Goal: Task Accomplishment & Management: Use online tool/utility

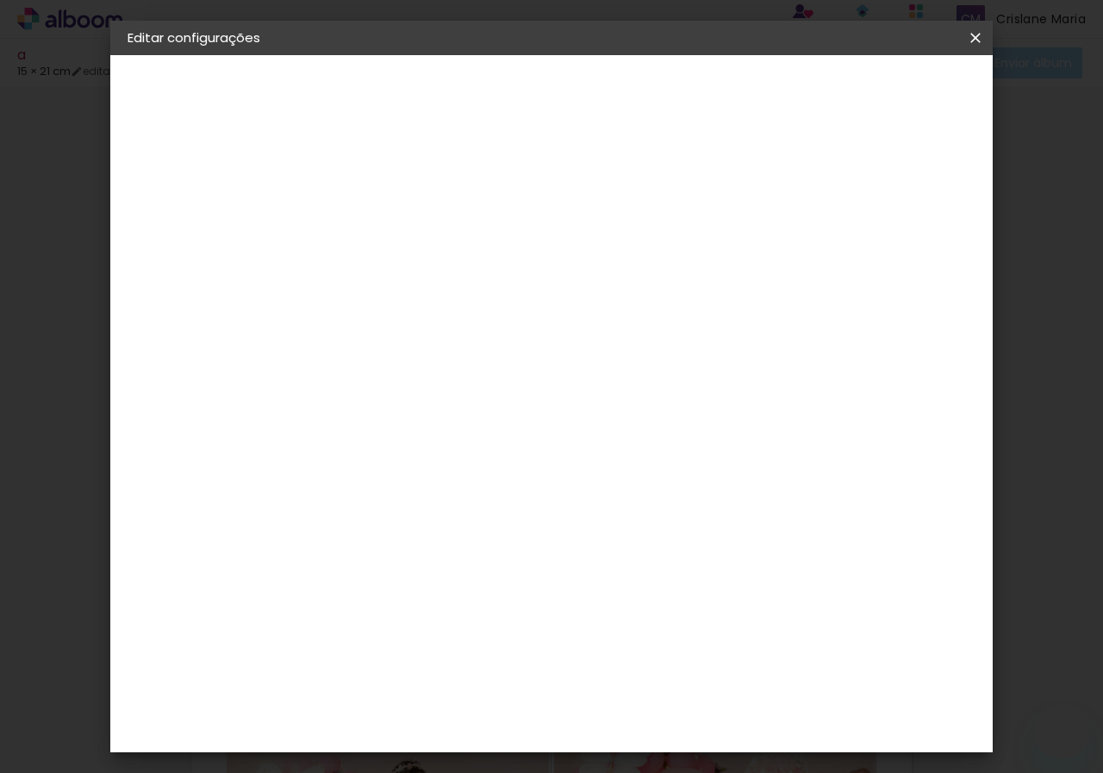
click at [976, 34] on iron-icon at bounding box center [975, 37] width 21 height 17
click at [974, 33] on body "link( href="../../bower_components/polymer/polymer.html" rel="import" ) picture…" at bounding box center [551, 386] width 1103 height 773
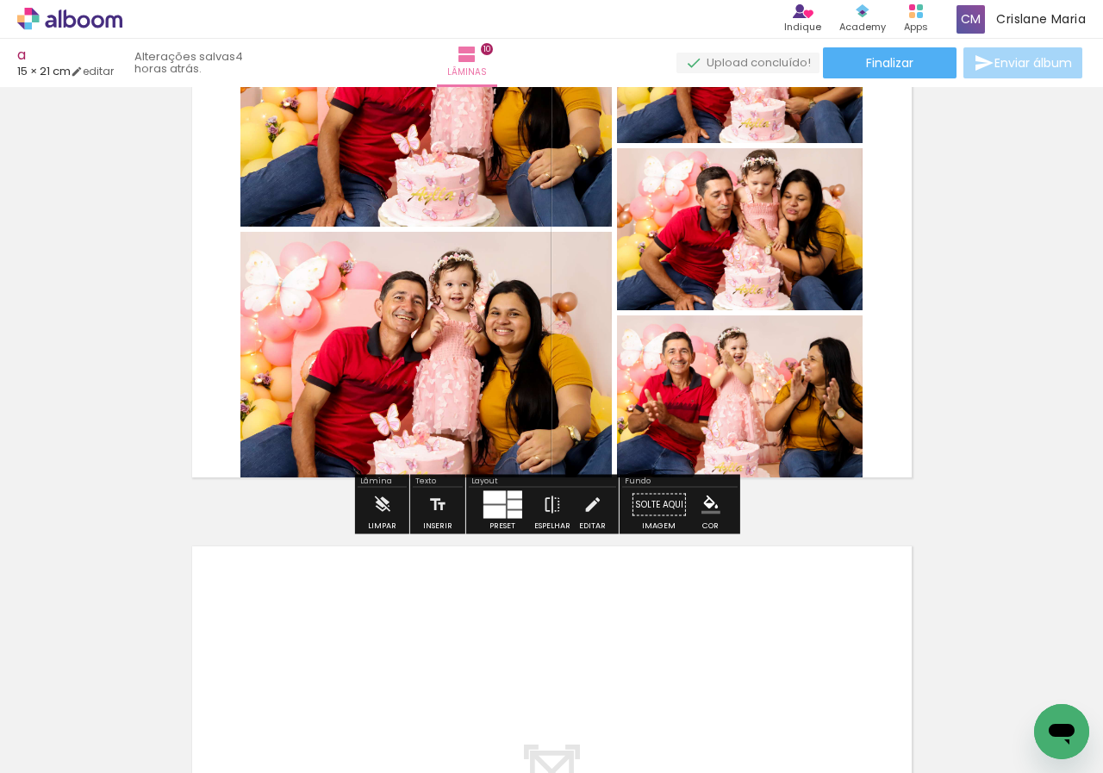
scroll to position [5706, 0]
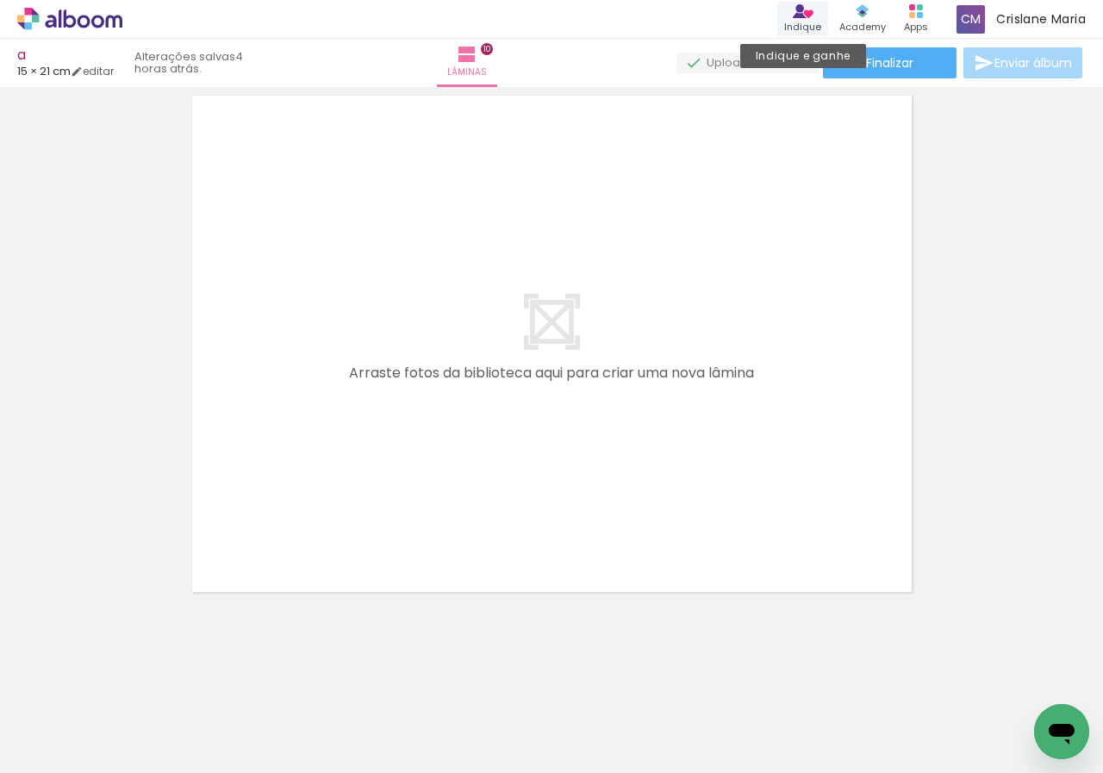
click at [809, 16] on icon at bounding box center [803, 11] width 21 height 14
